Goal: Information Seeking & Learning: Learn about a topic

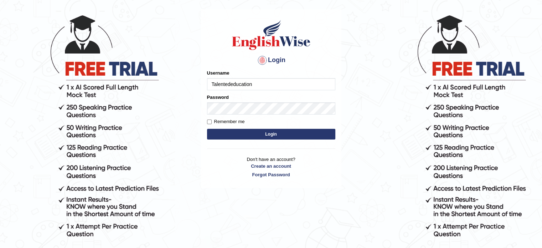
type input "Talentededucation"
click at [212, 121] on label "Remember me" at bounding box center [226, 121] width 38 height 7
click at [212, 121] on input "Remember me" at bounding box center [209, 121] width 5 height 5
checkbox input "true"
click at [228, 129] on button "Login" at bounding box center [271, 134] width 128 height 11
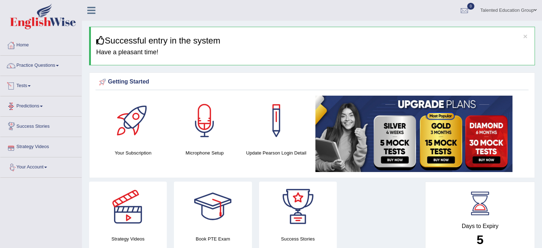
click at [25, 85] on link "Tests" at bounding box center [40, 85] width 81 height 18
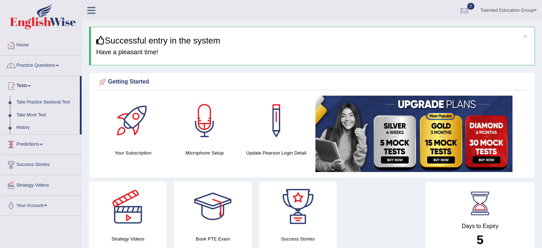
click at [34, 116] on link "Take Mock Test" at bounding box center [46, 115] width 67 height 13
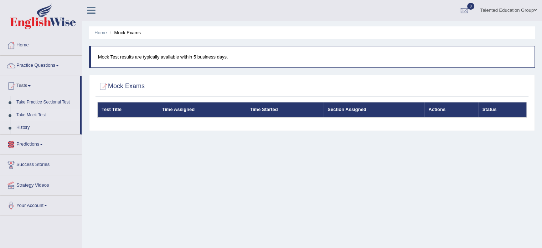
click at [38, 144] on link "Predictions" at bounding box center [40, 143] width 81 height 18
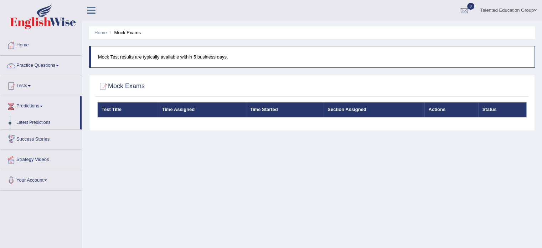
click at [40, 137] on link "Success Stories" at bounding box center [40, 138] width 81 height 18
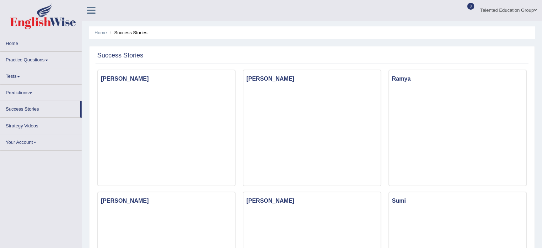
click at [28, 128] on link "Strategy Videos" at bounding box center [40, 125] width 81 height 14
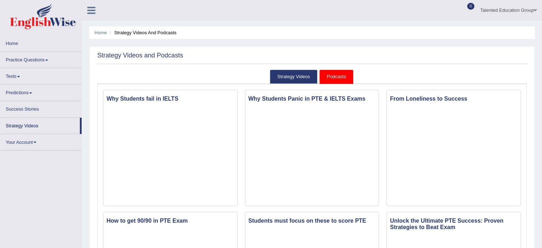
click at [16, 42] on link "Home" at bounding box center [40, 42] width 81 height 14
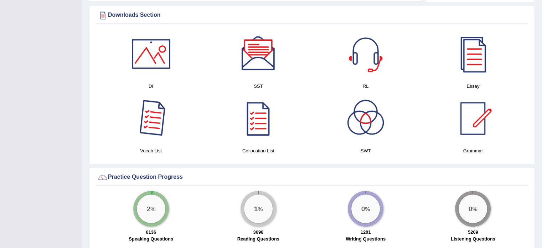
scroll to position [312, 0]
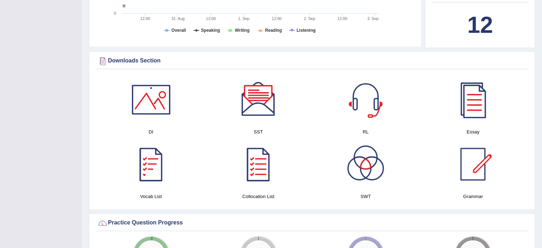
click at [164, 201] on div "Vocab List" at bounding box center [150, 171] width 107 height 64
click at [158, 168] on div at bounding box center [151, 164] width 50 height 50
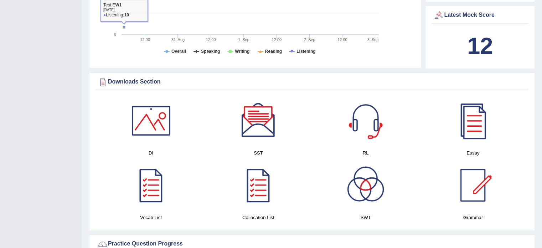
scroll to position [290, 0]
click at [258, 187] on div at bounding box center [258, 185] width 50 height 50
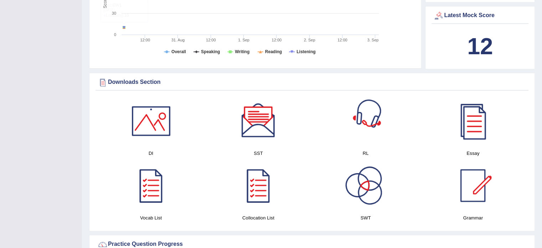
scroll to position [297, 0]
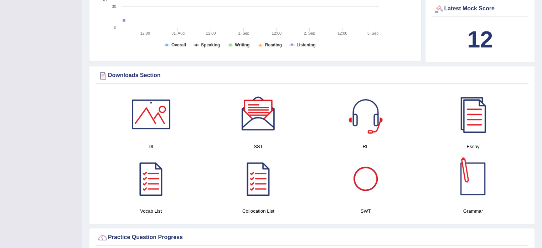
click at [483, 186] on div at bounding box center [473, 179] width 50 height 50
